Goal: Find specific page/section: Find specific page/section

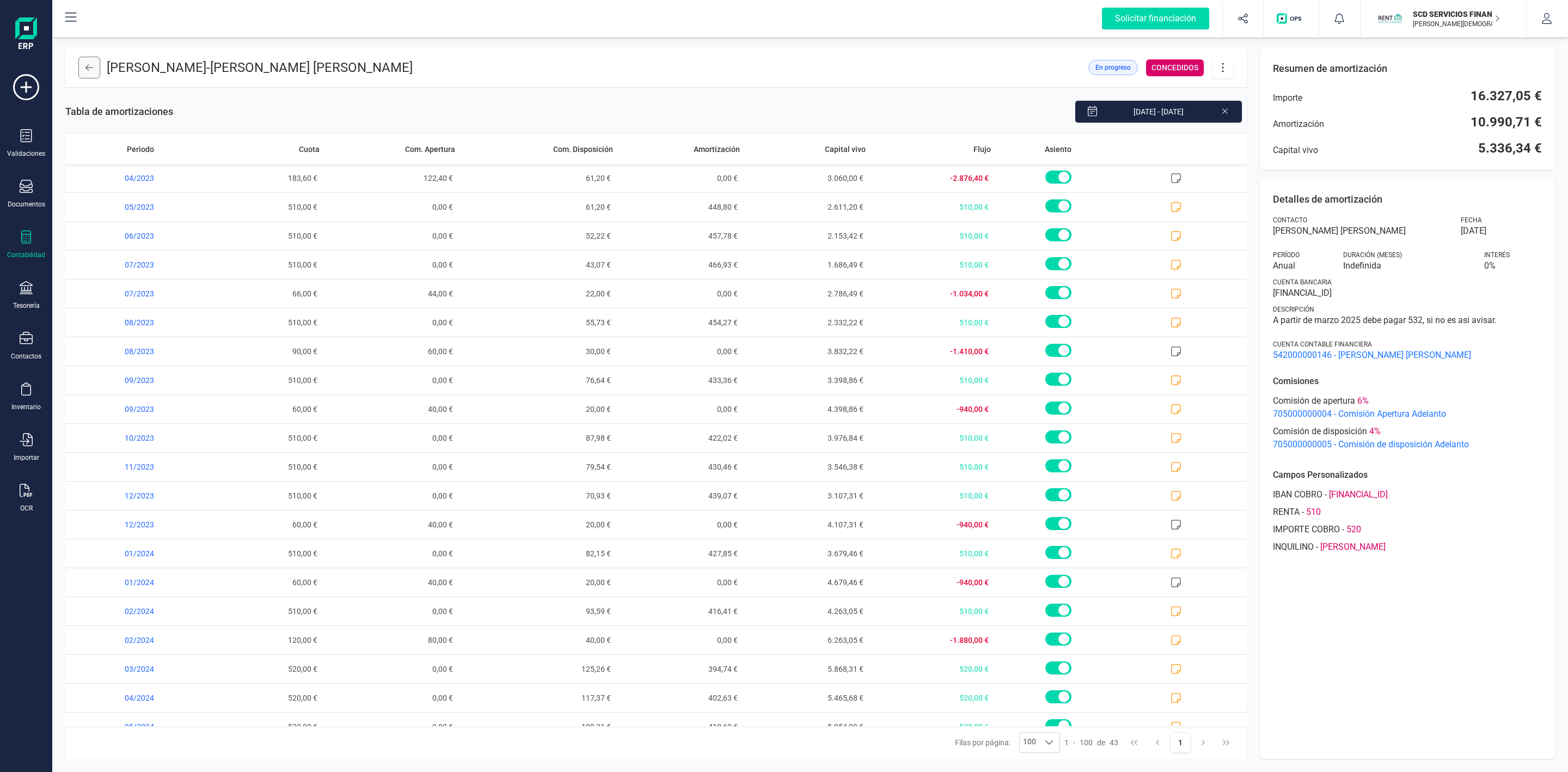
click at [86, 66] on icon at bounding box center [89, 68] width 8 height 9
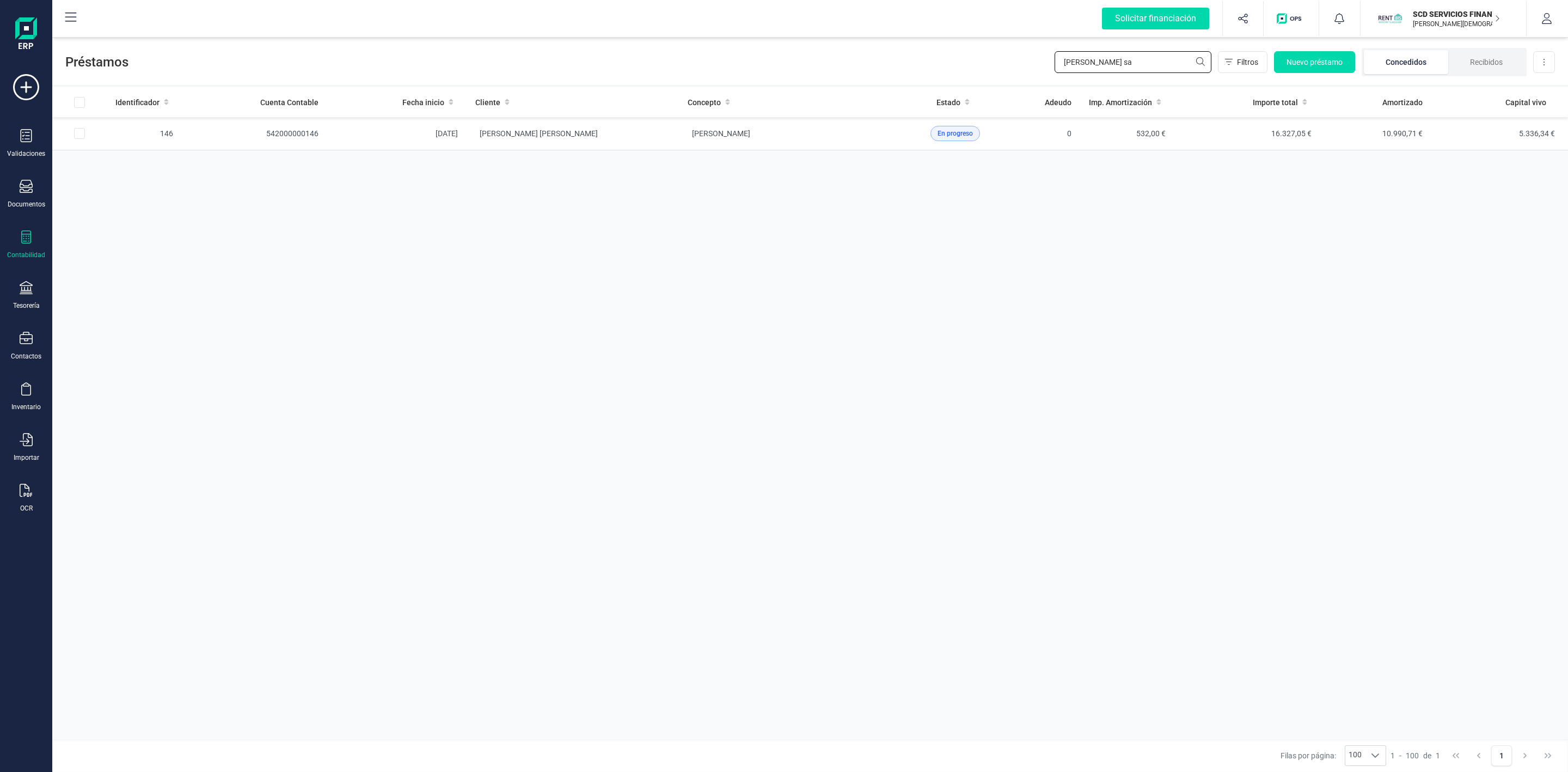
drag, startPoint x: 1125, startPoint y: 59, endPoint x: 1031, endPoint y: 60, distance: 94.0
click at [1031, 60] on div "Préstamos esther sa Filtros Nuevo préstamo Concedidos Recibidos Descargar Excel" at bounding box center [811, 60] width 1516 height 50
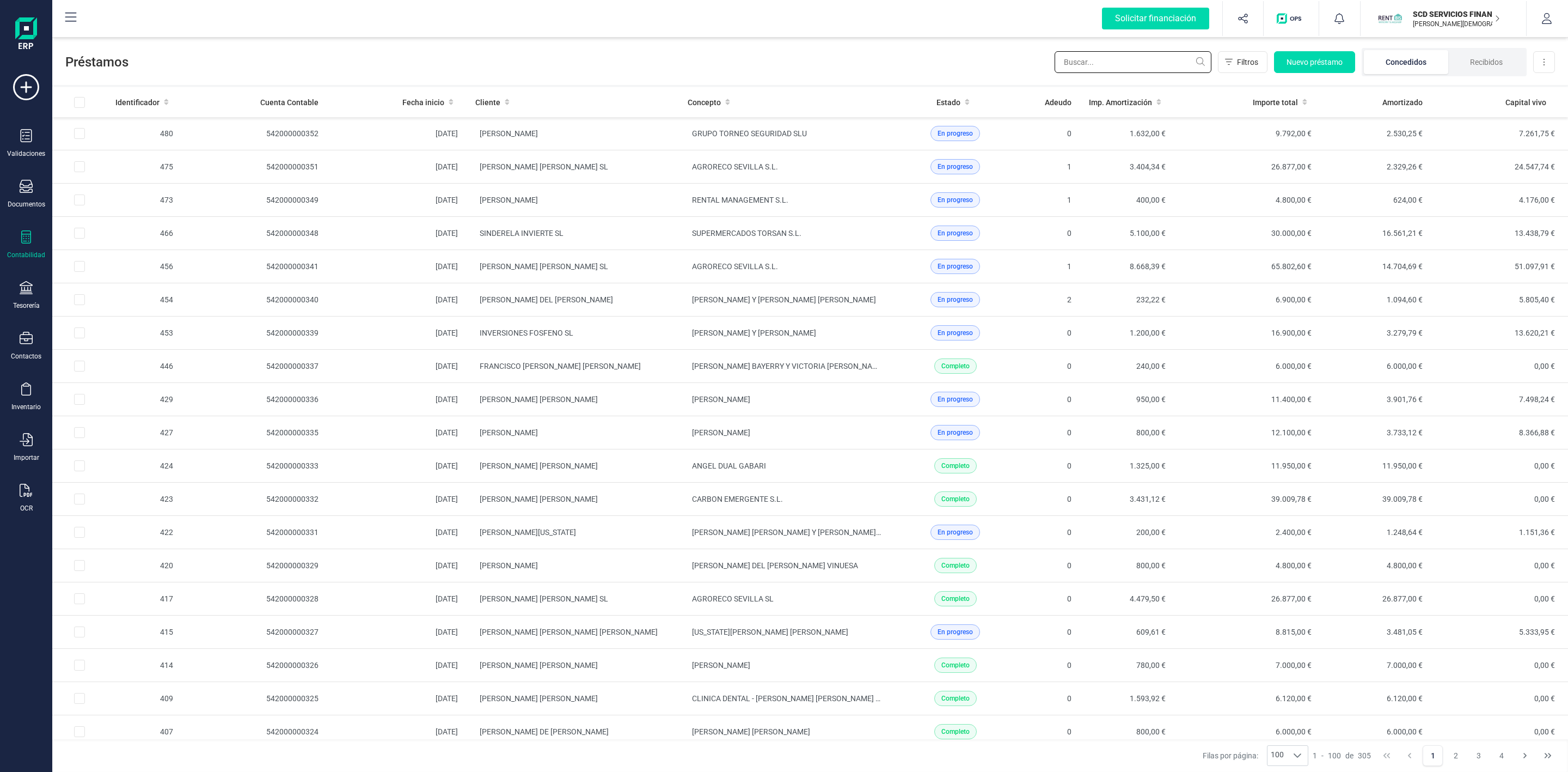
click at [1147, 59] on input "text" at bounding box center [1133, 62] width 157 height 22
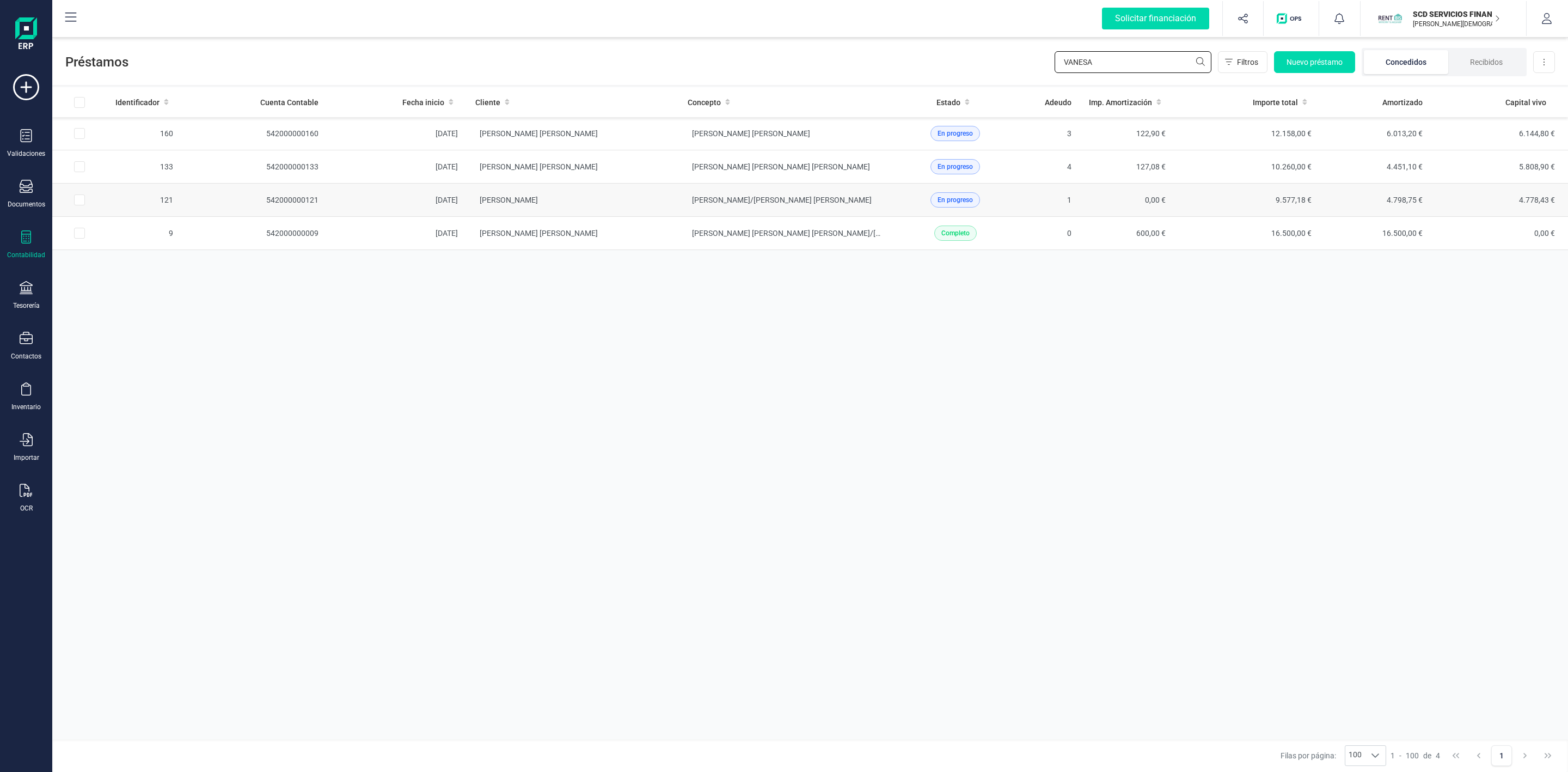
type input "[PERSON_NAME]"
click at [668, 201] on td "[PERSON_NAME]" at bounding box center [573, 200] width 213 height 33
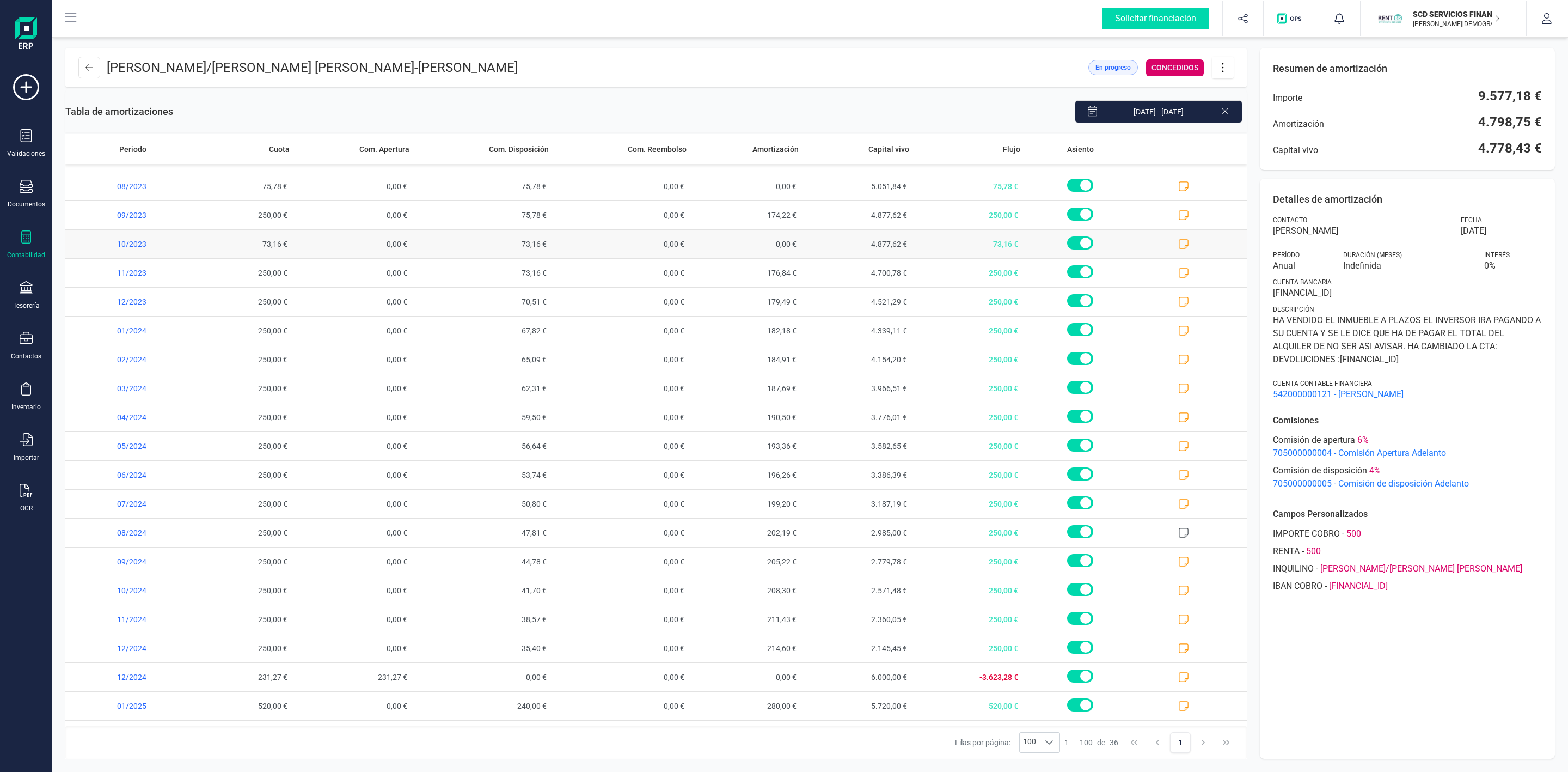
scroll to position [486, 0]
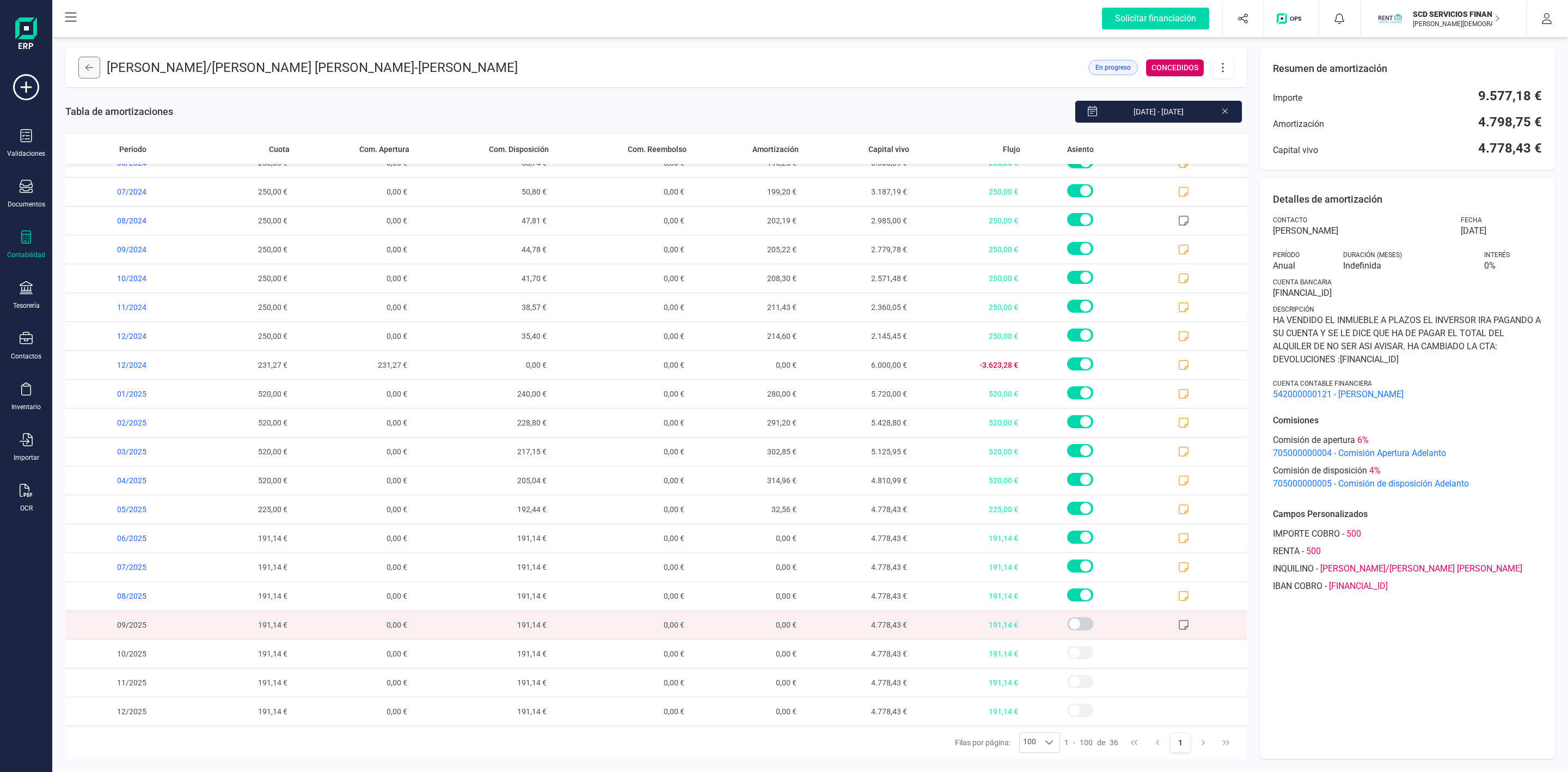
click at [88, 68] on icon at bounding box center [89, 68] width 8 height 9
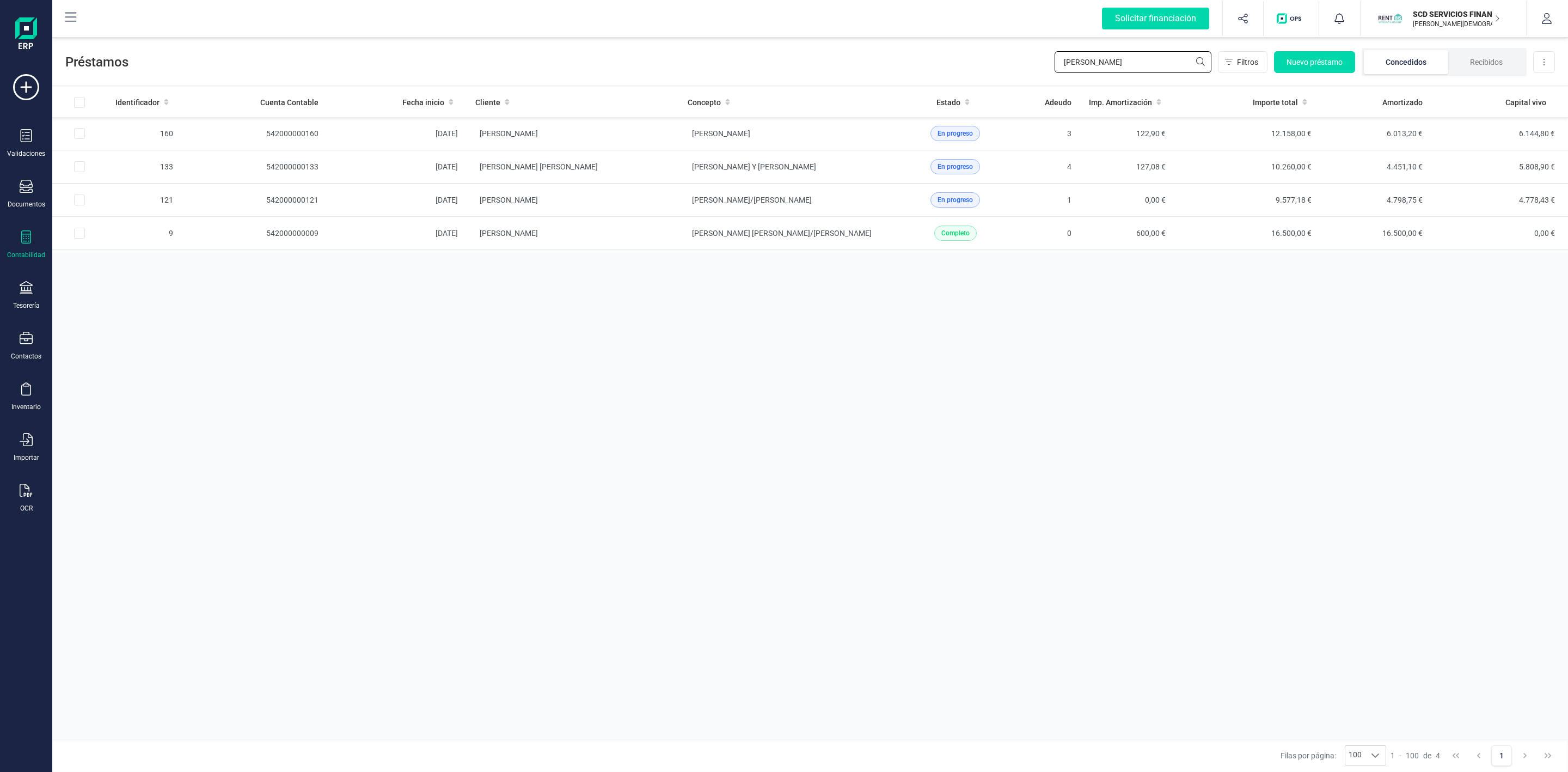
drag, startPoint x: 1020, startPoint y: 67, endPoint x: 950, endPoint y: 68, distance: 70.0
click at [959, 67] on div "Préstamos [PERSON_NAME] Filtros Nuevo préstamo Concedidos Recibidos Descargar E…" at bounding box center [811, 60] width 1516 height 50
type input "[PERSON_NAME]"
click at [685, 138] on td "[PERSON_NAME]" at bounding box center [785, 134] width 213 height 33
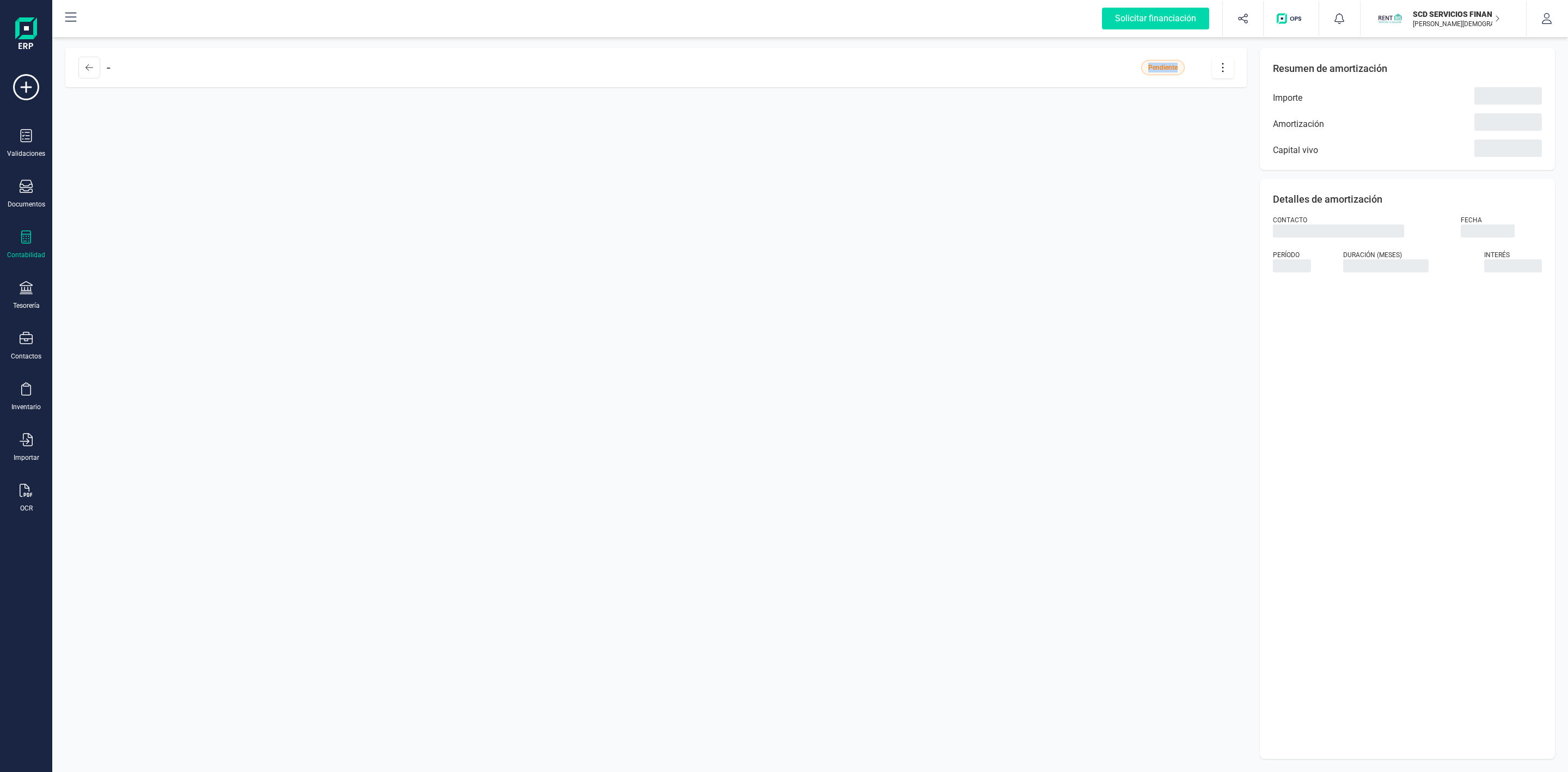
click at [685, 138] on div "- Pendiente" at bounding box center [656, 403] width 1181 height 711
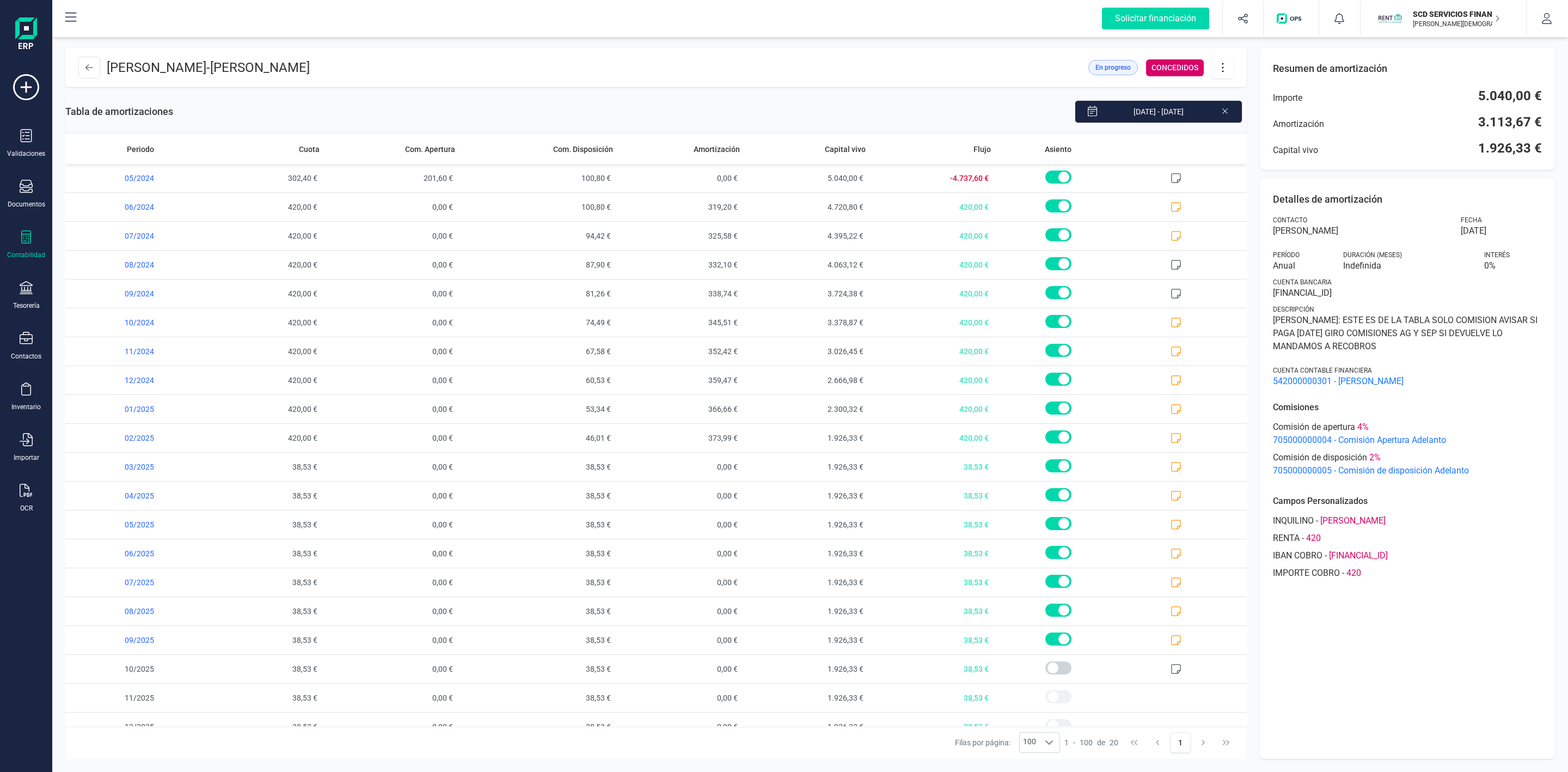
click at [1217, 70] on icon at bounding box center [1223, 68] width 21 height 12
click at [1242, 150] on link "Descargar en PDF" at bounding box center [1278, 144] width 131 height 22
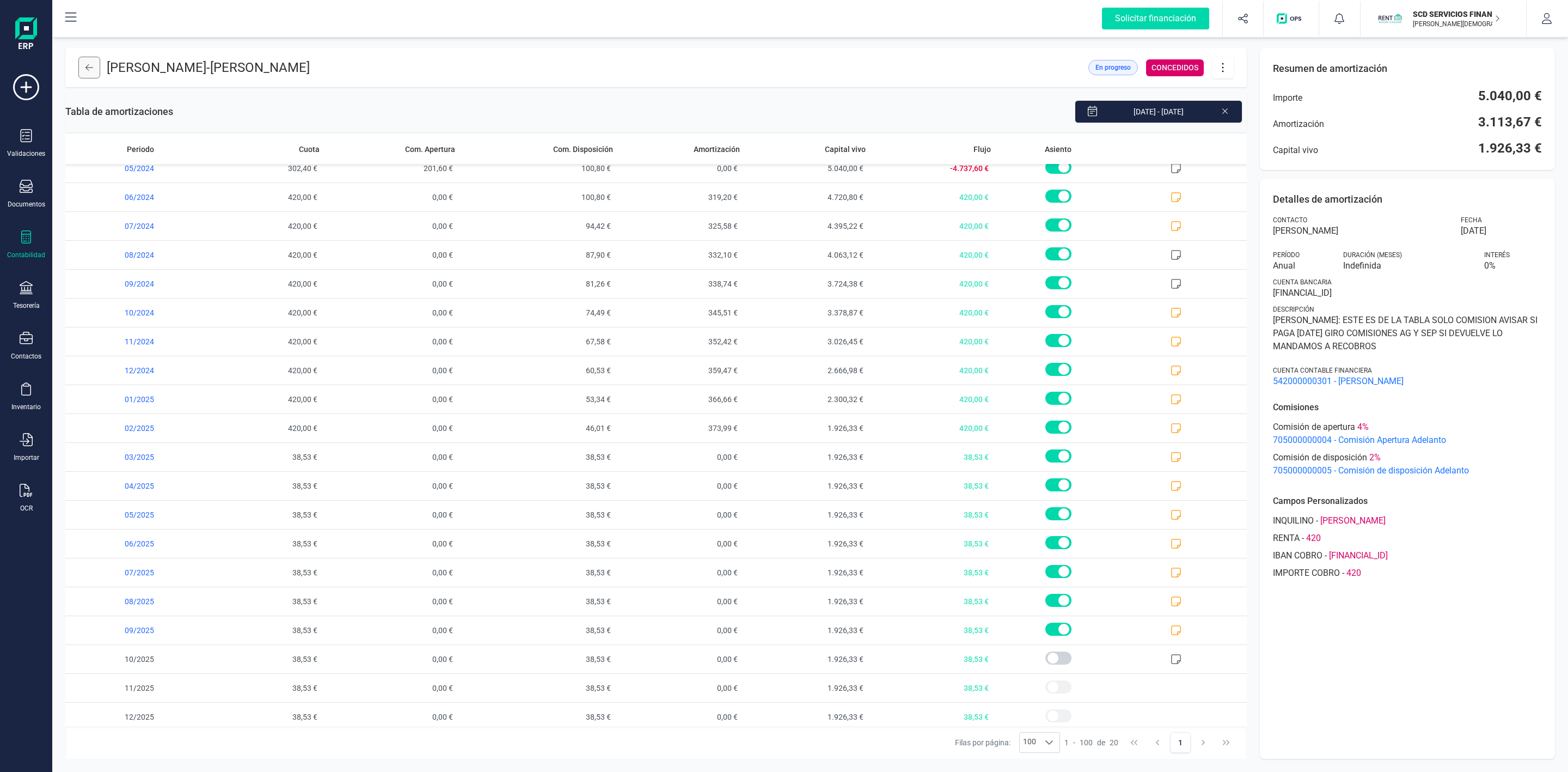
click at [96, 73] on button at bounding box center [89, 68] width 22 height 22
